Goal: Information Seeking & Learning: Learn about a topic

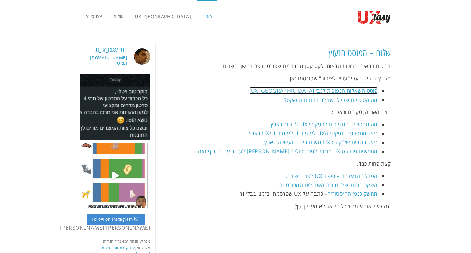
click at [329, 91] on link "פוסט השאלות הנפוצות לגבי UX [GEOGRAPHIC_DATA]." at bounding box center [313, 90] width 128 height 7
